Goal: Information Seeking & Learning: Learn about a topic

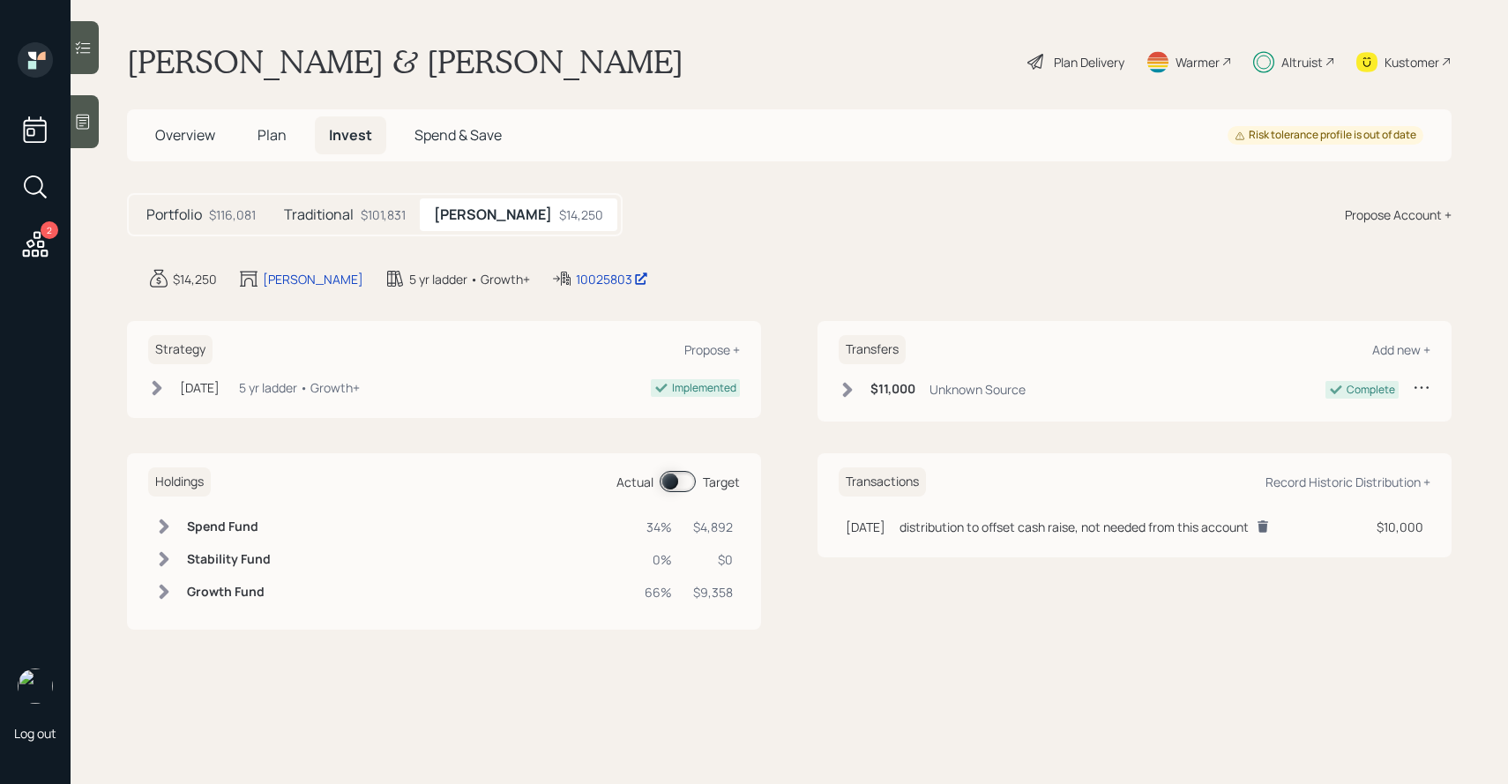
click at [684, 482] on span at bounding box center [678, 481] width 36 height 21
click at [369, 212] on div "$101,831" at bounding box center [383, 214] width 45 height 19
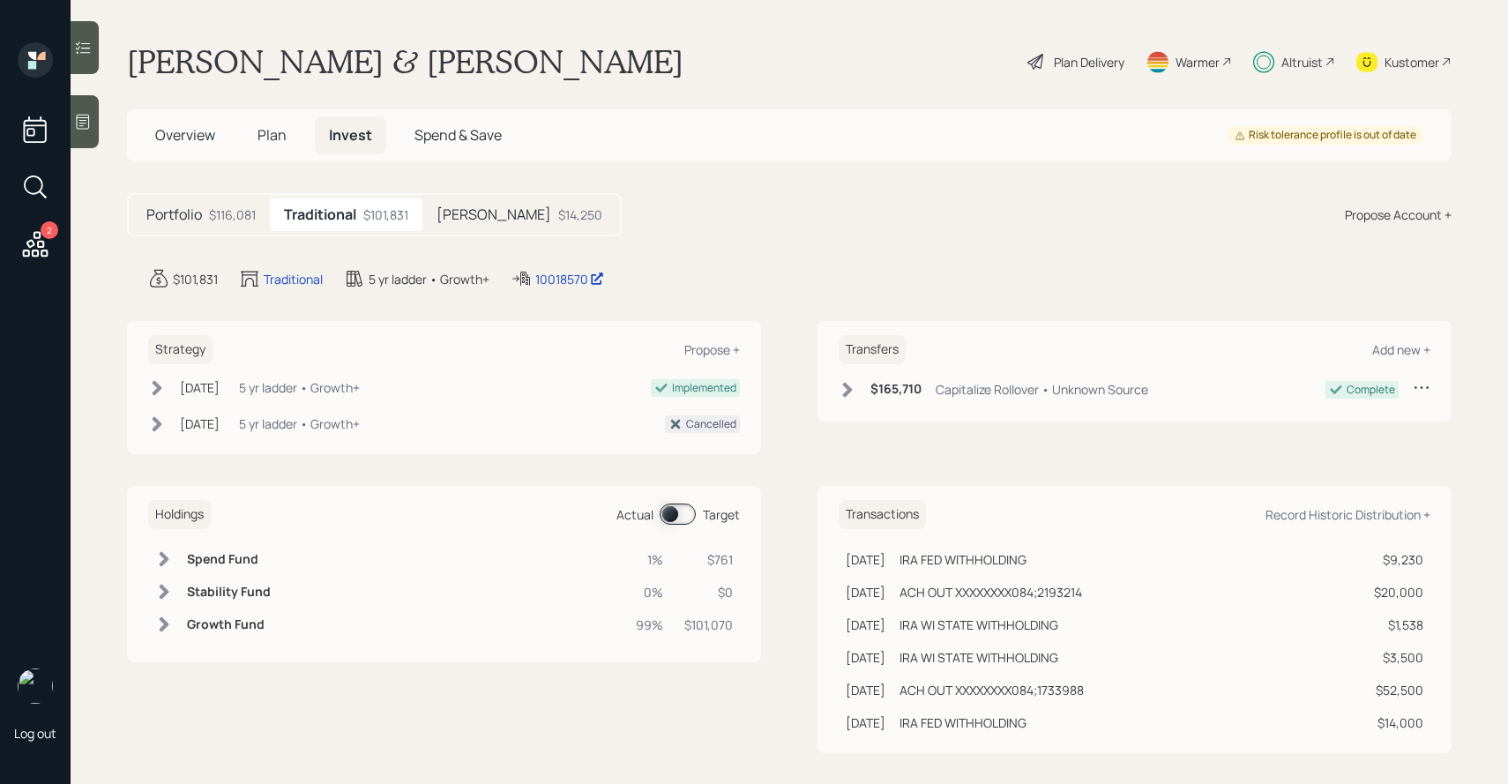
click at [672, 521] on span at bounding box center [678, 513] width 36 height 21
click at [1081, 59] on div "Plan Delivery" at bounding box center [1089, 62] width 71 height 19
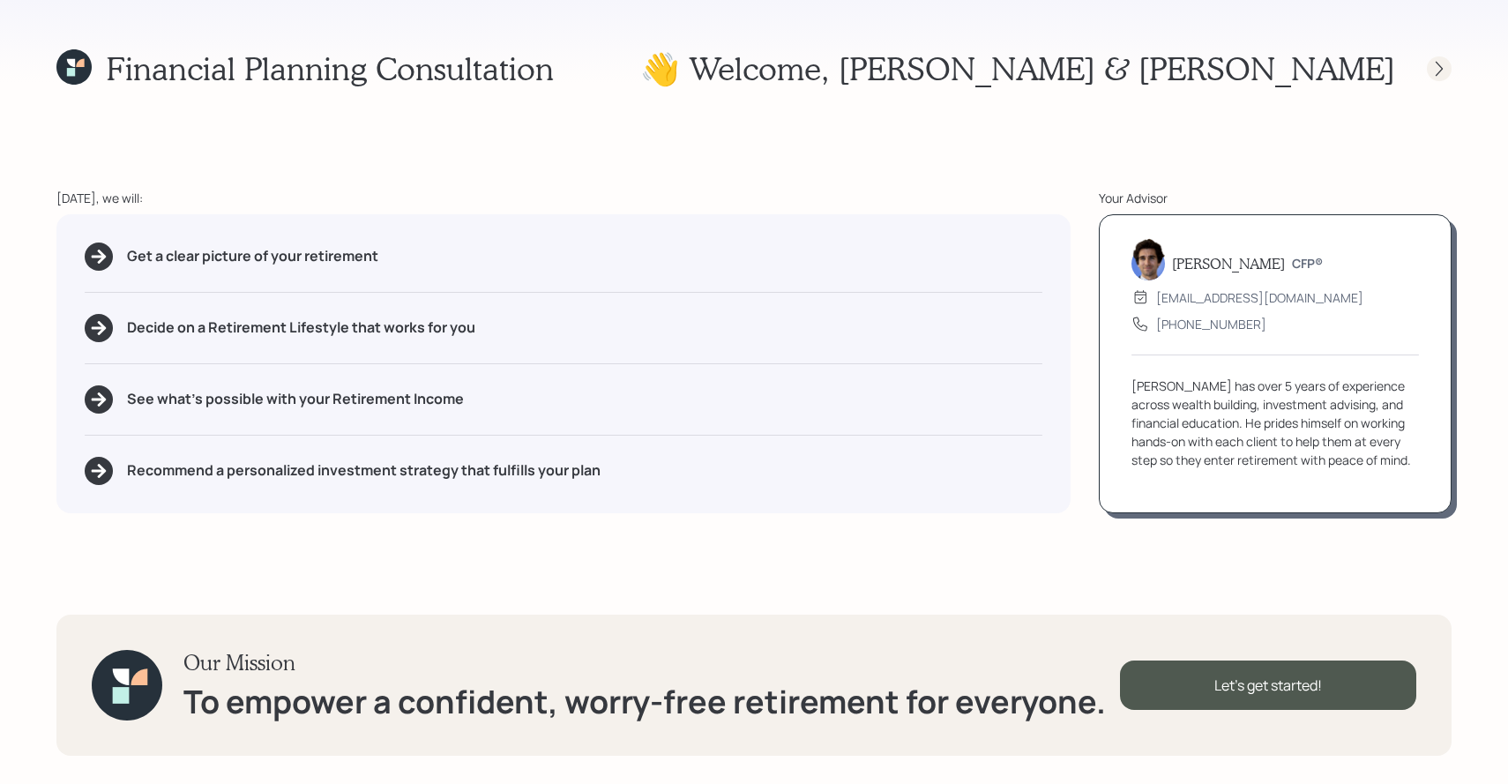
click at [1432, 67] on icon at bounding box center [1439, 69] width 18 height 18
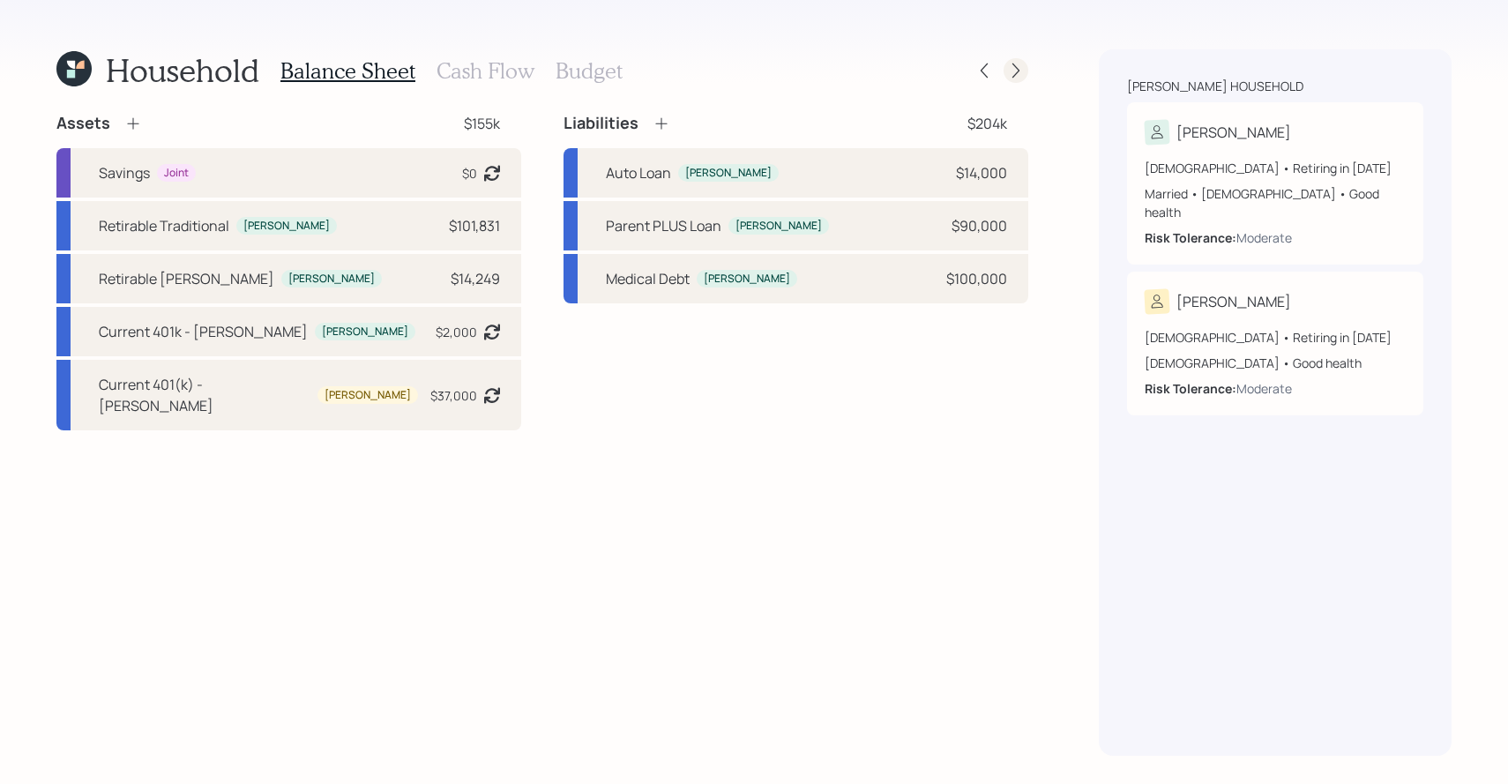
click at [1021, 58] on div at bounding box center [1000, 70] width 56 height 25
click at [1018, 68] on icon at bounding box center [1016, 71] width 18 height 18
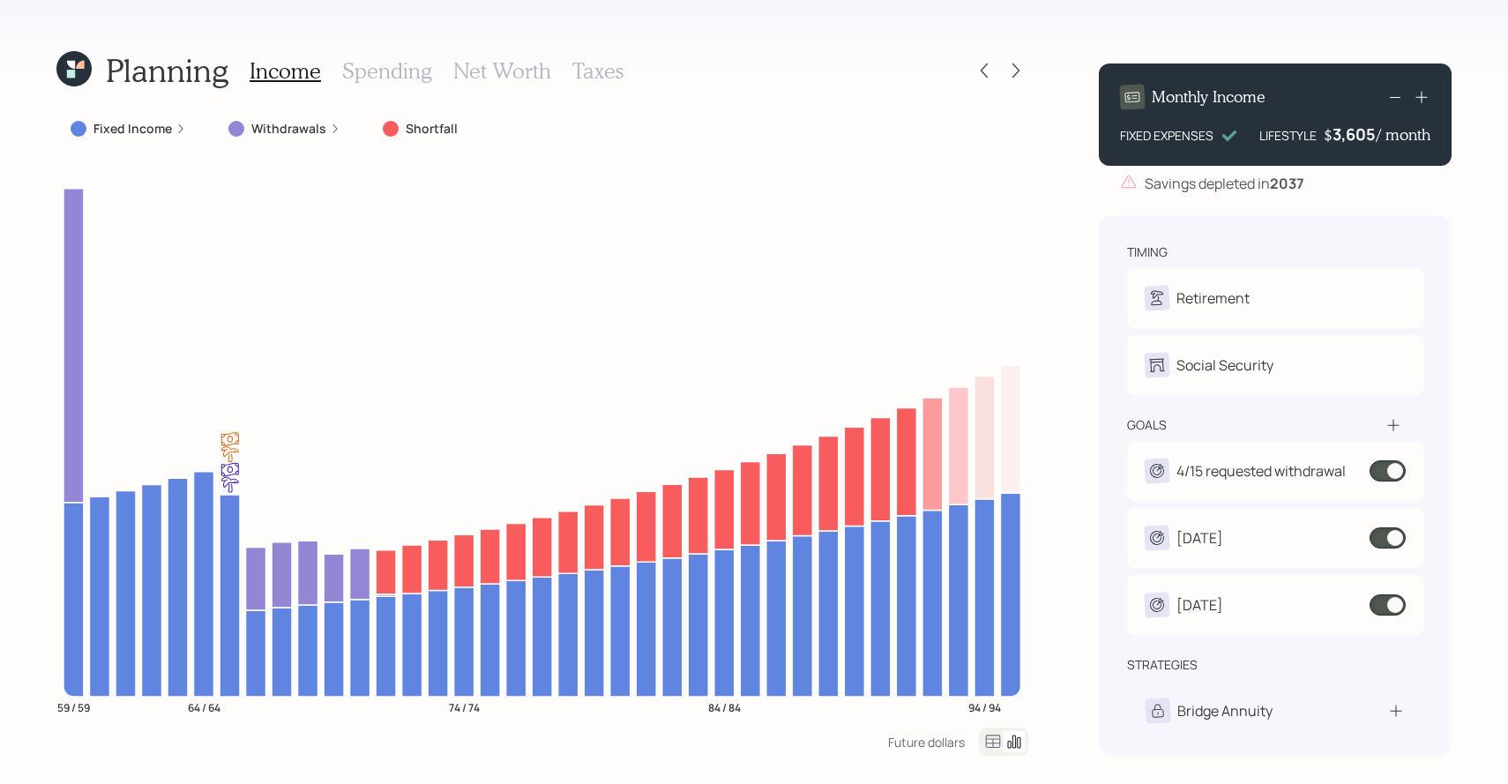
click at [1018, 68] on icon at bounding box center [1016, 71] width 18 height 18
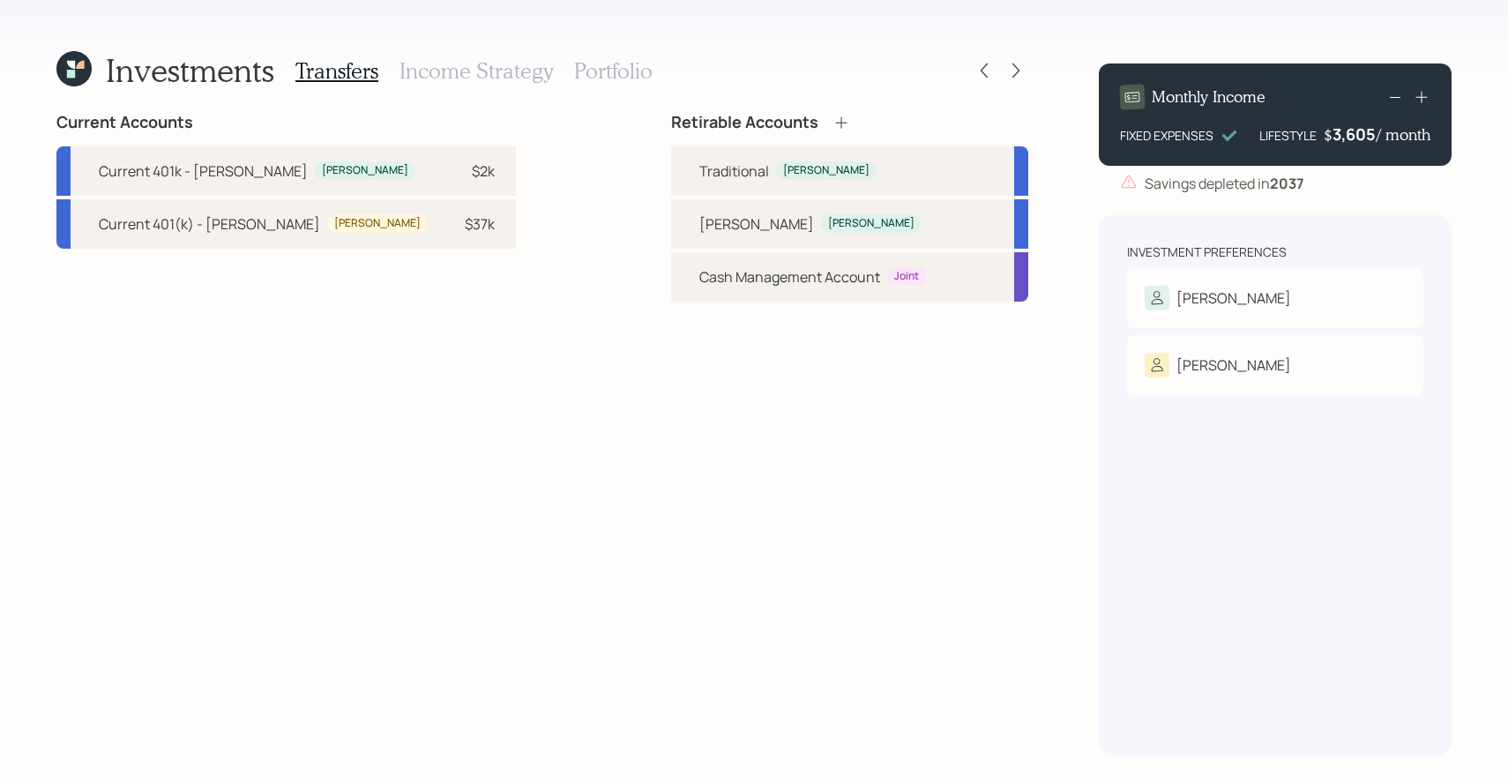
click at [1018, 68] on icon at bounding box center [1016, 71] width 18 height 18
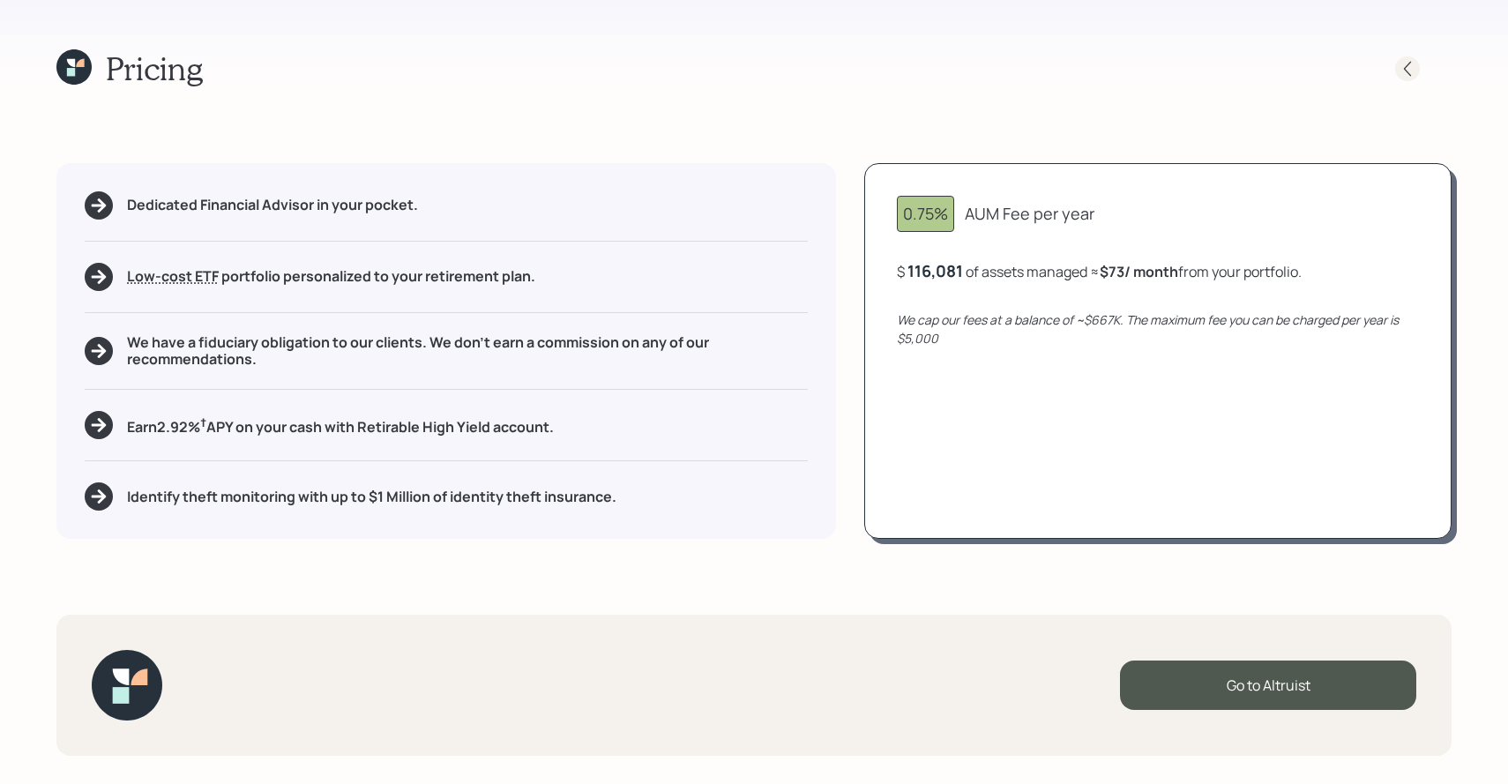
click at [1408, 65] on icon at bounding box center [1407, 69] width 18 height 18
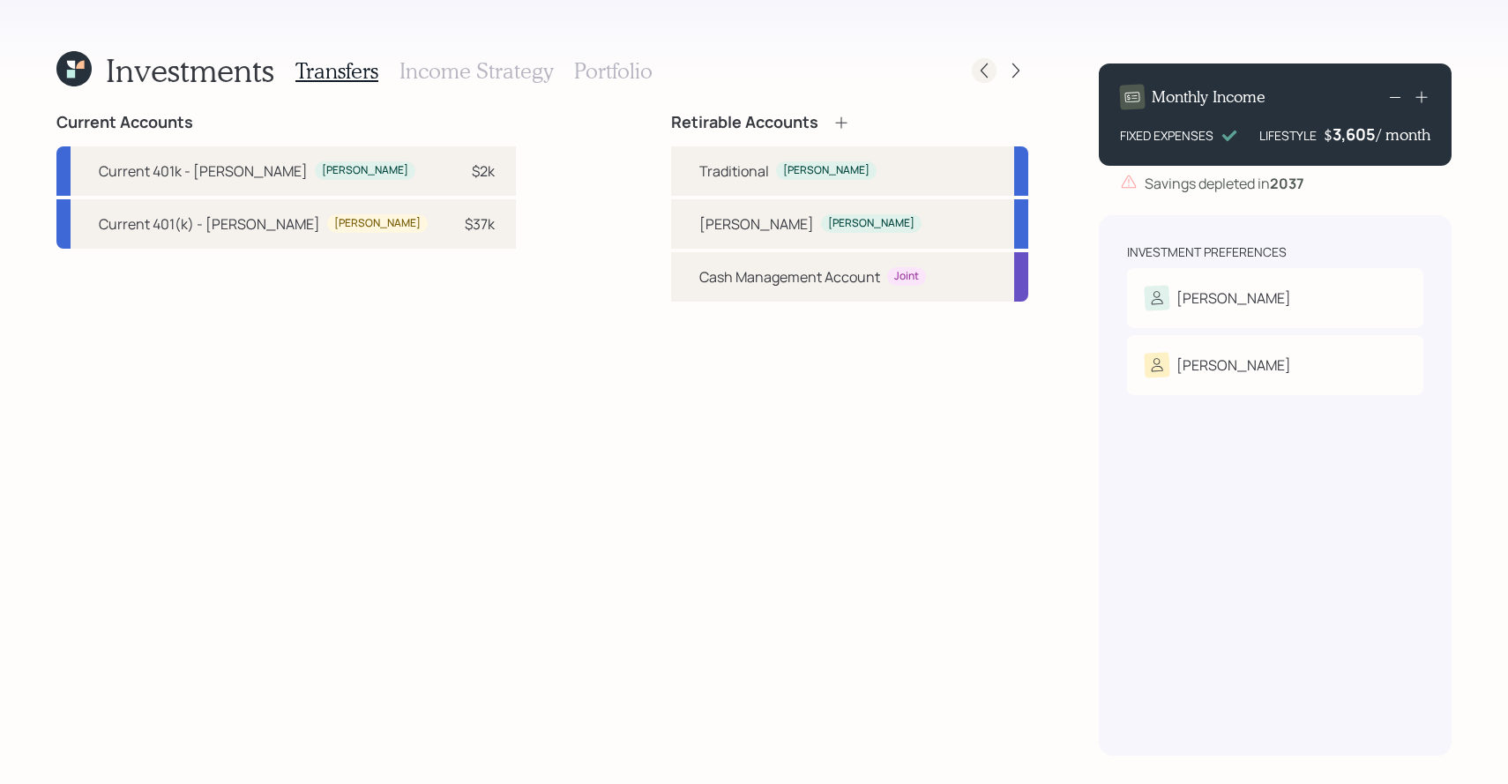
click at [978, 65] on icon at bounding box center [984, 71] width 18 height 18
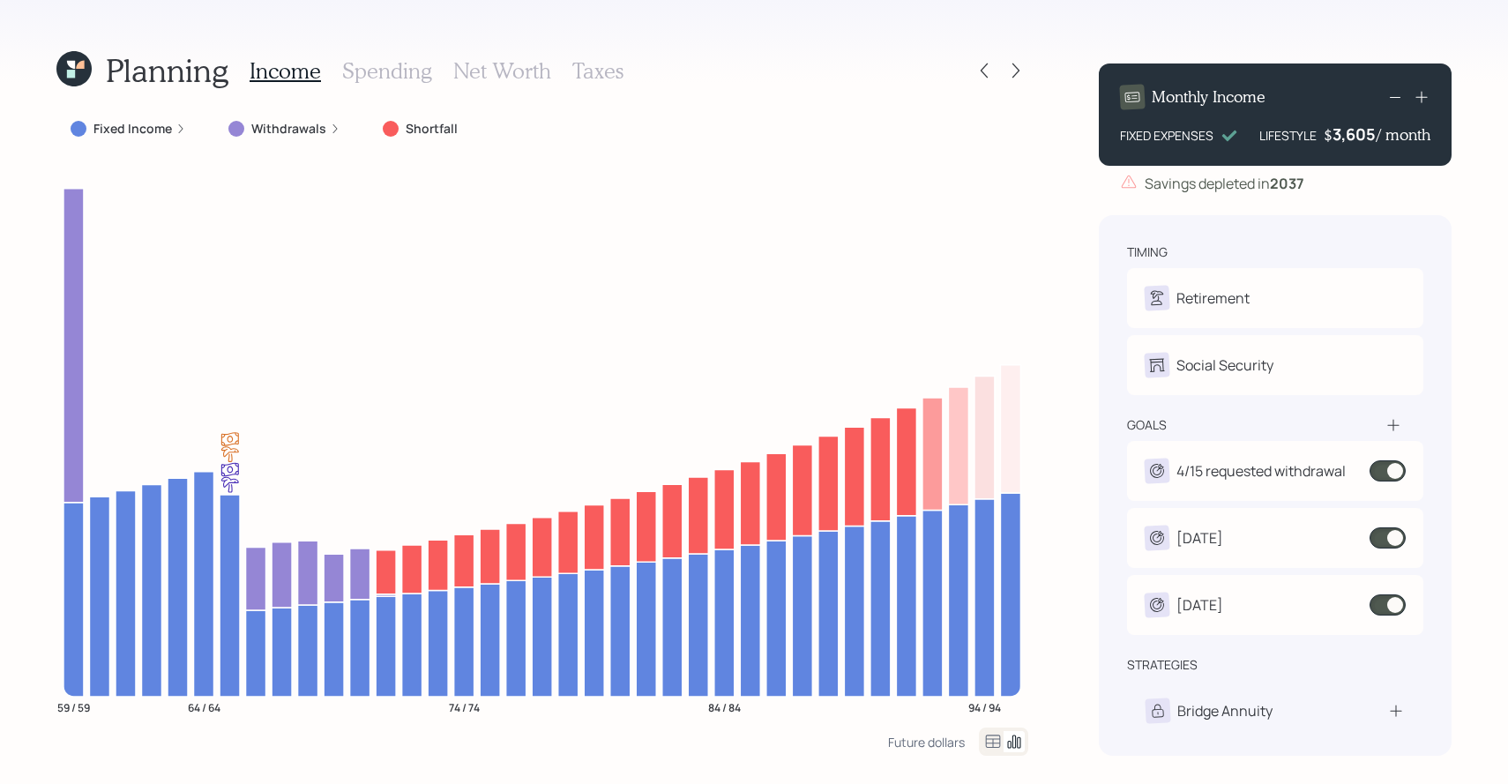
click at [601, 70] on h3 "Taxes" at bounding box center [597, 71] width 51 height 26
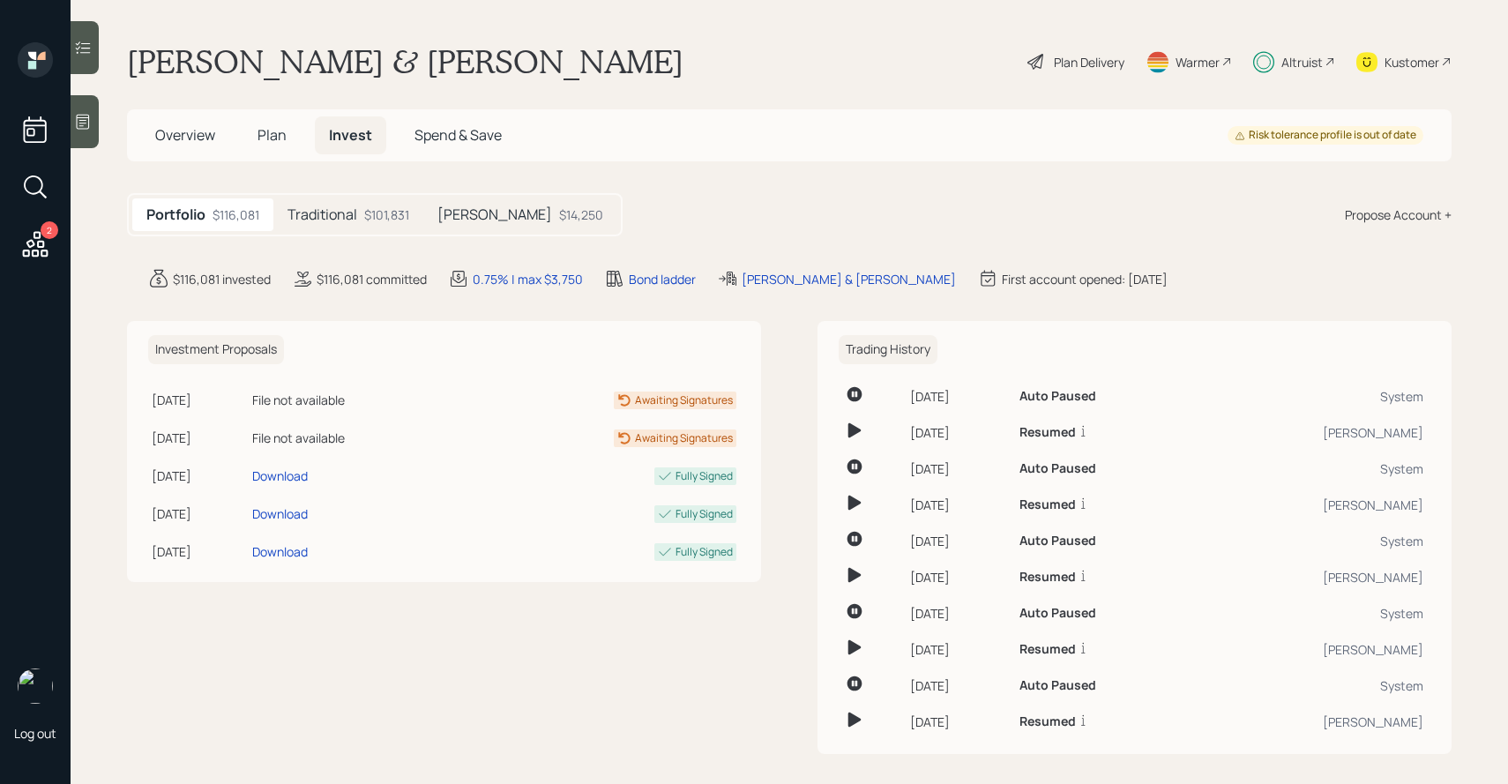
click at [1101, 59] on div "Plan Delivery" at bounding box center [1089, 62] width 71 height 19
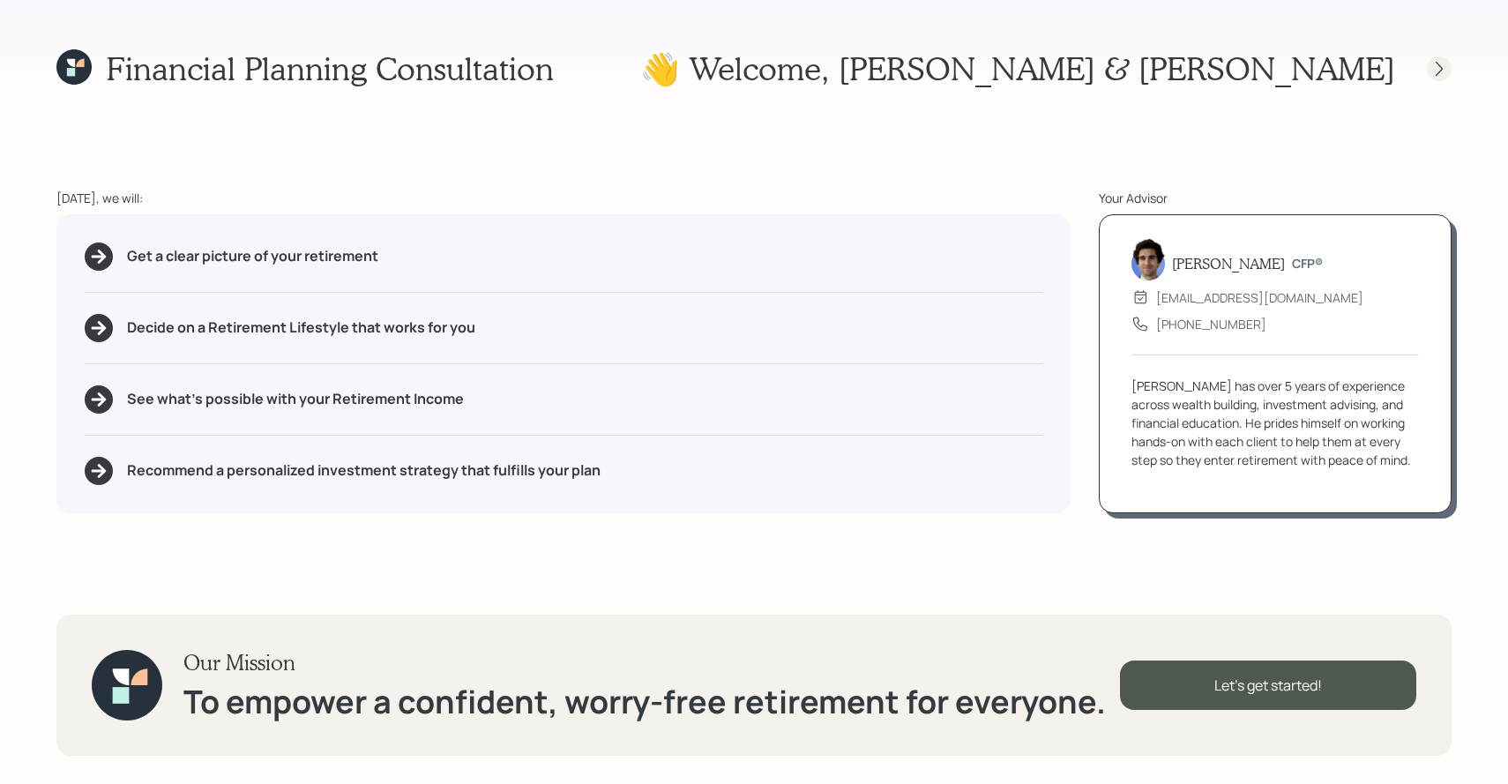
click at [1436, 61] on icon at bounding box center [1439, 69] width 18 height 18
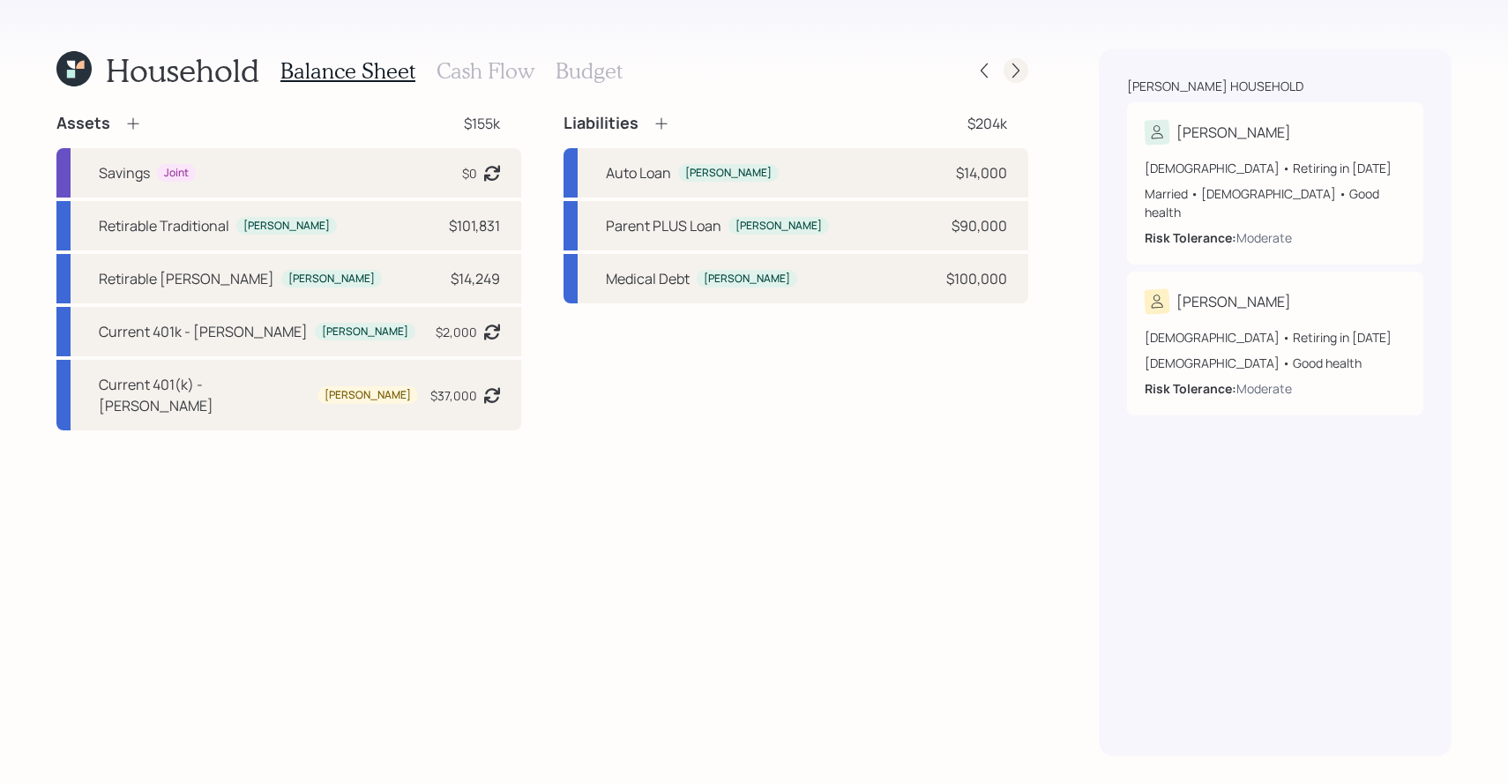
click at [1025, 71] on div at bounding box center [1015, 70] width 25 height 25
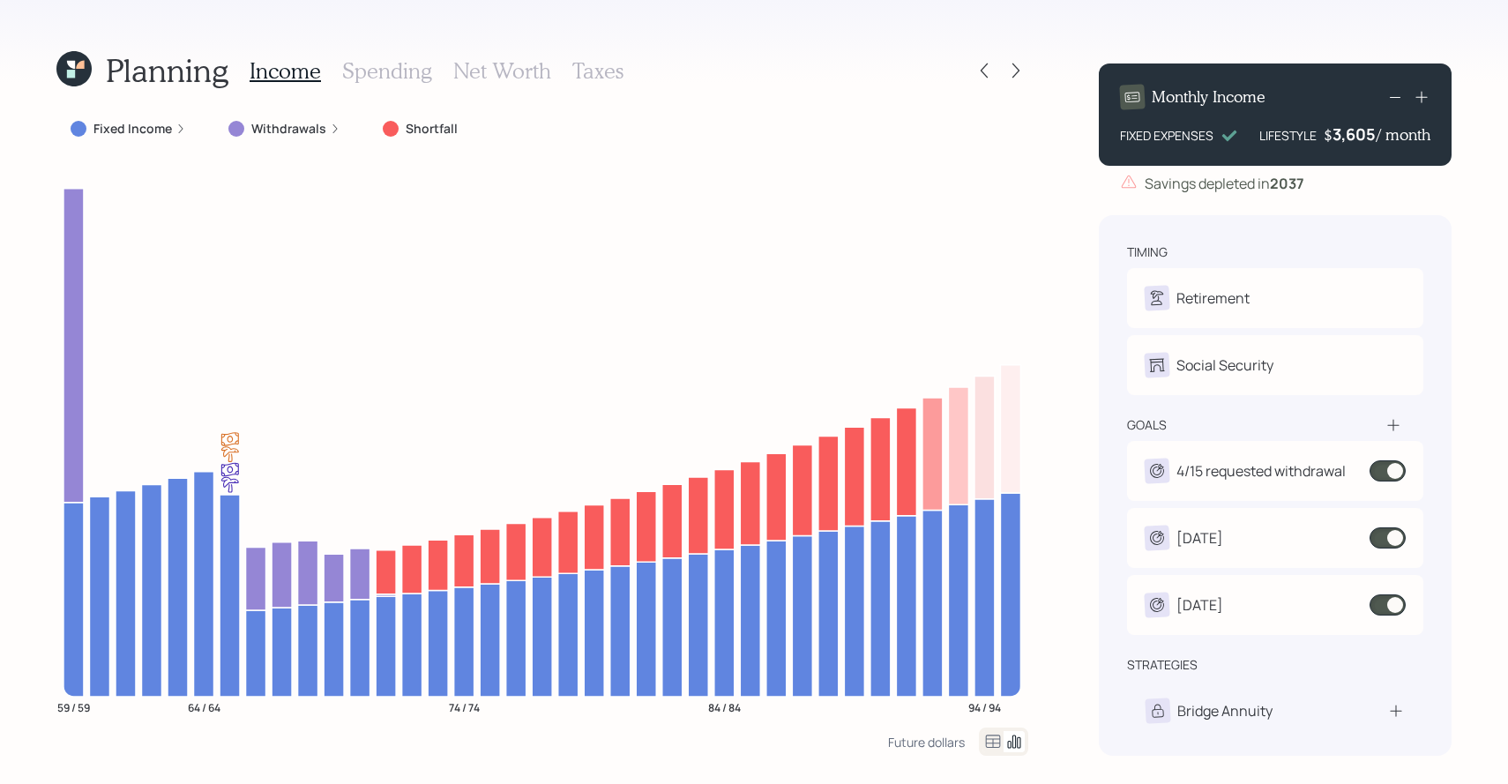
click at [588, 69] on h3 "Taxes" at bounding box center [597, 71] width 51 height 26
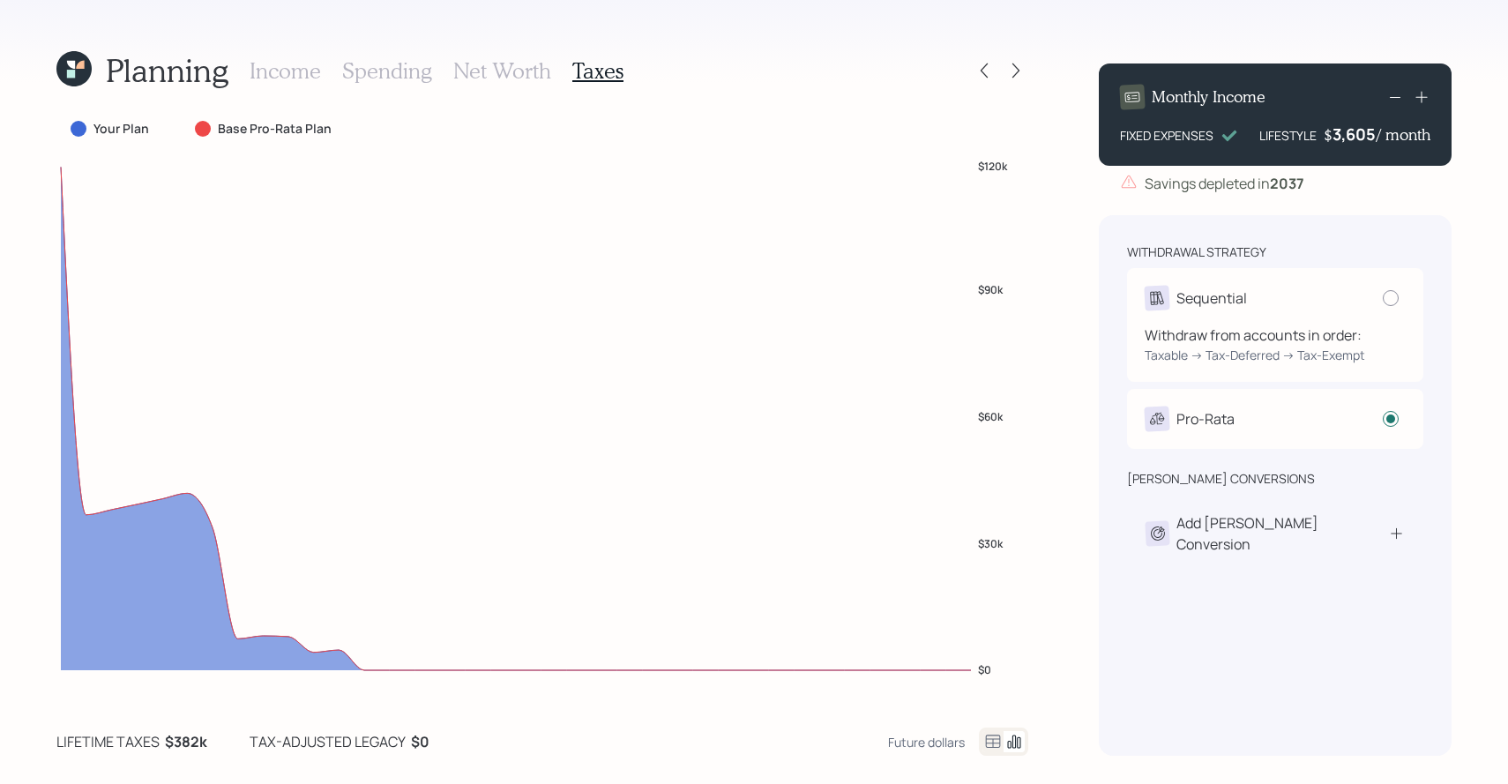
click at [1239, 294] on div "Sequential" at bounding box center [1211, 297] width 71 height 21
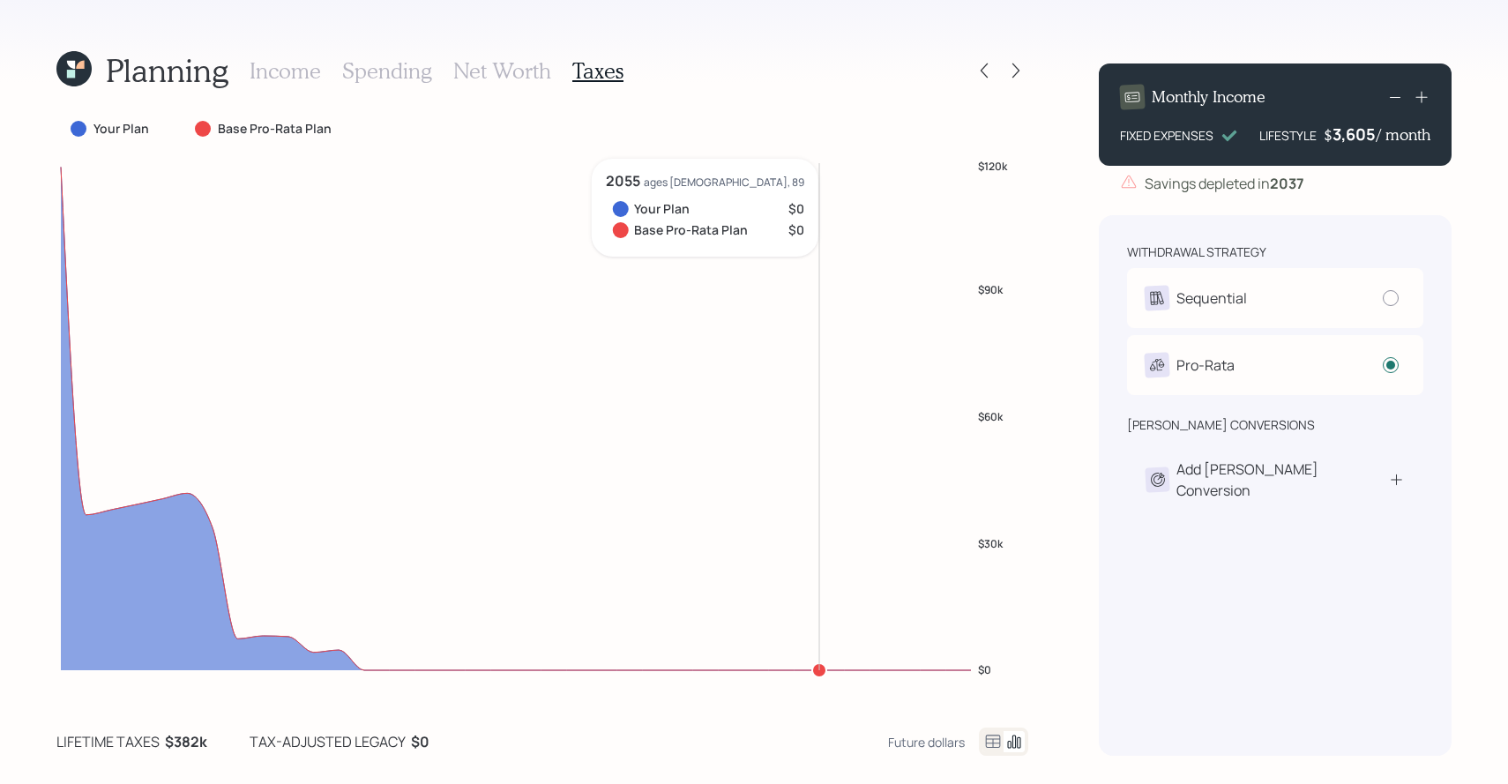
radio input "true"
radio input "false"
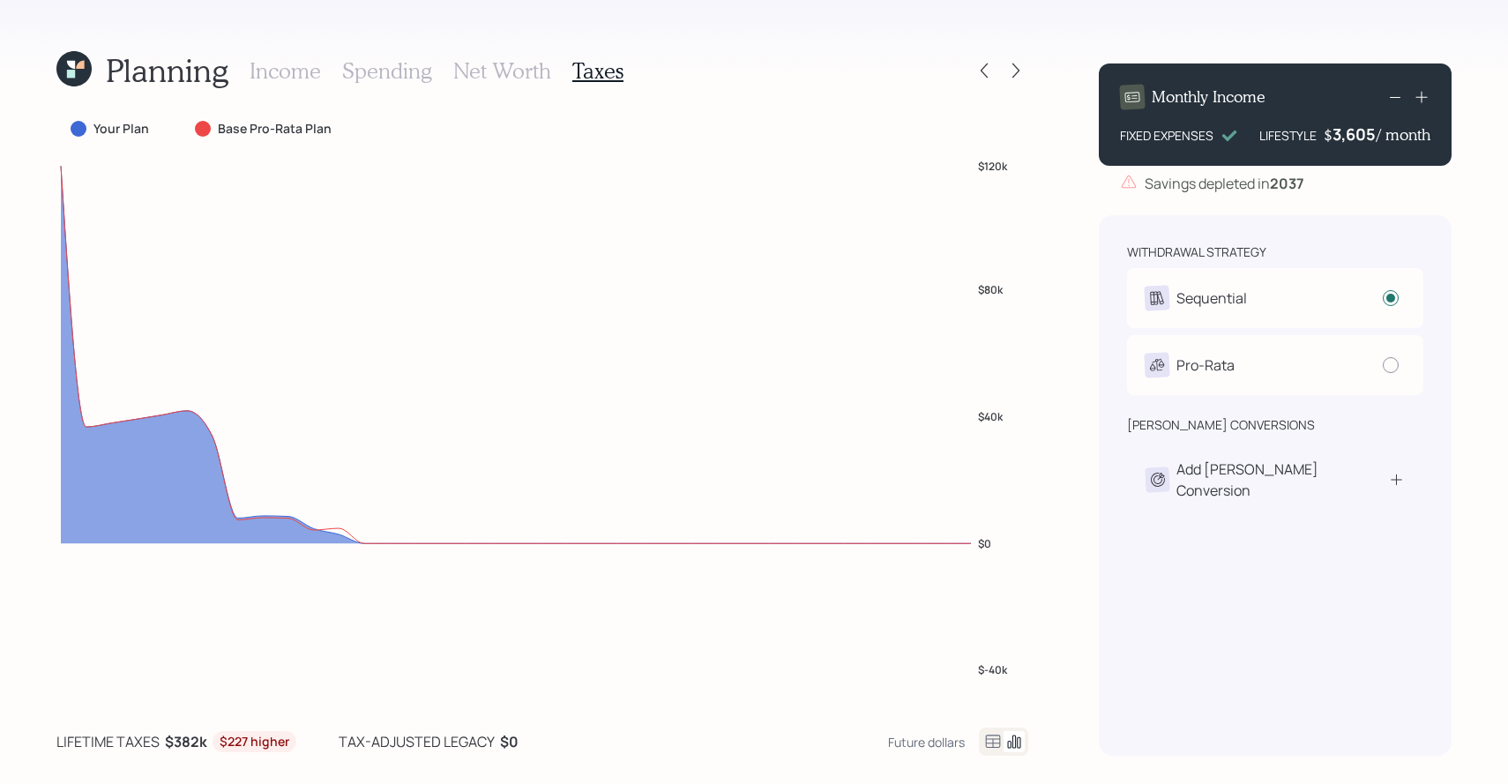
click at [324, 72] on div "Income Spending Net Worth Taxes" at bounding box center [437, 70] width 374 height 42
click at [301, 70] on h3 "Income" at bounding box center [285, 71] width 71 height 26
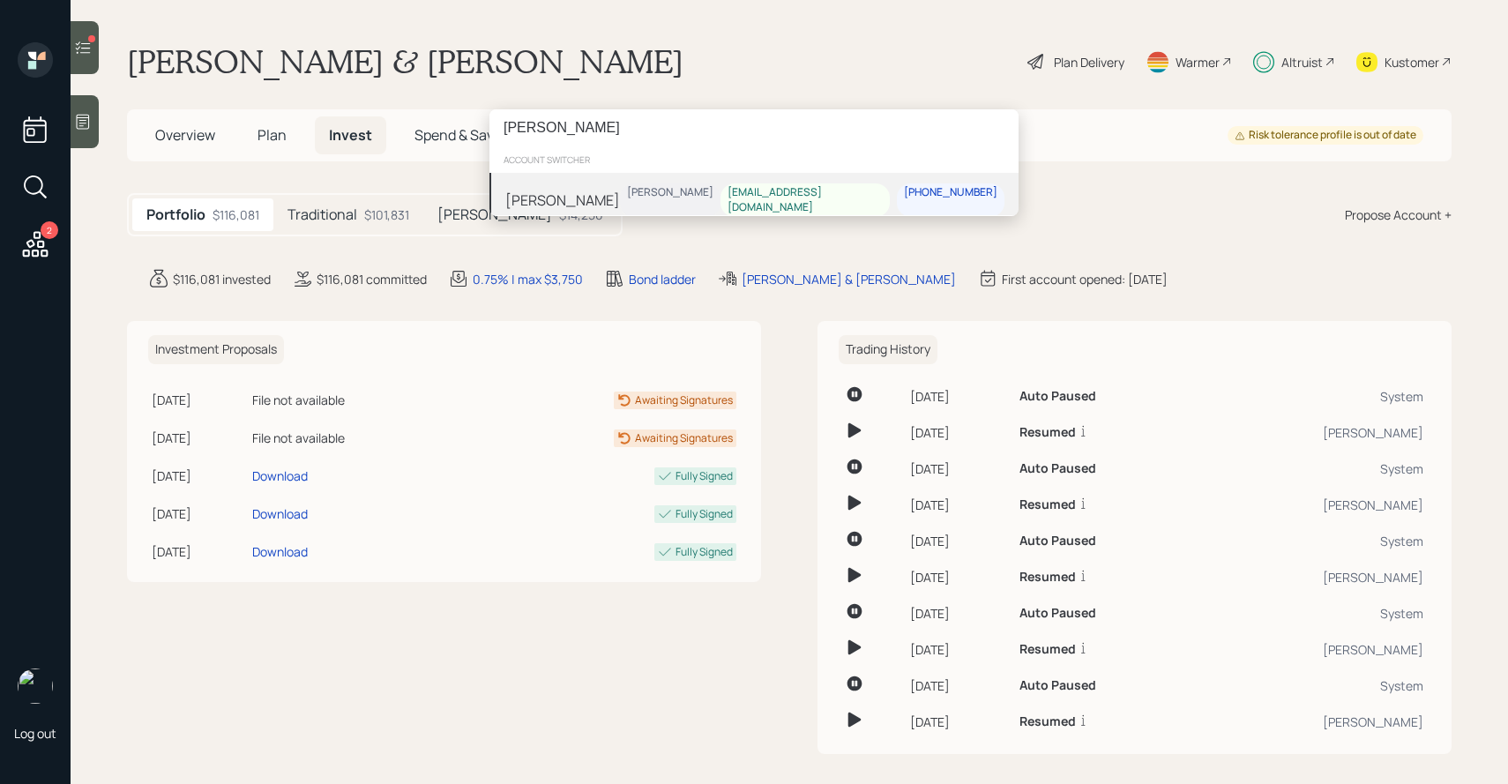
type input "regina robinson"
